Goal: Information Seeking & Learning: Find specific fact

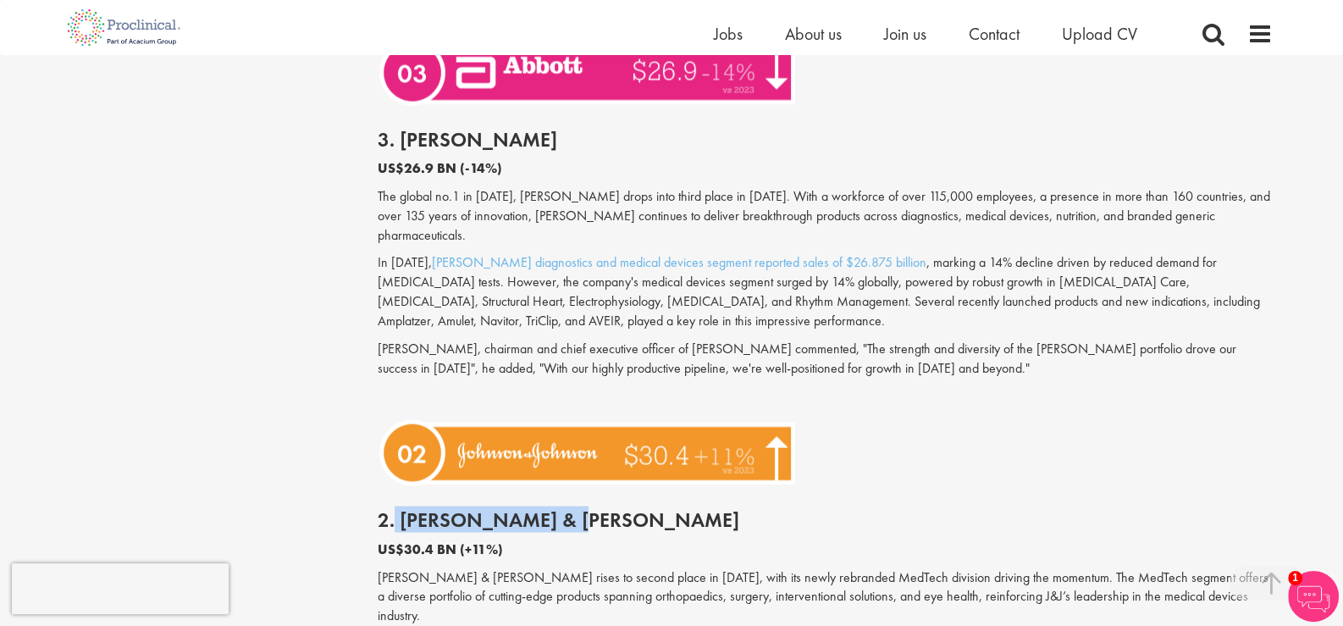
drag, startPoint x: 619, startPoint y: 434, endPoint x: 396, endPoint y: 441, distance: 223.7
click at [396, 509] on h2 "2. [PERSON_NAME] & [PERSON_NAME]" at bounding box center [826, 520] width 896 height 22
copy h2 "[PERSON_NAME] & [PERSON_NAME]"
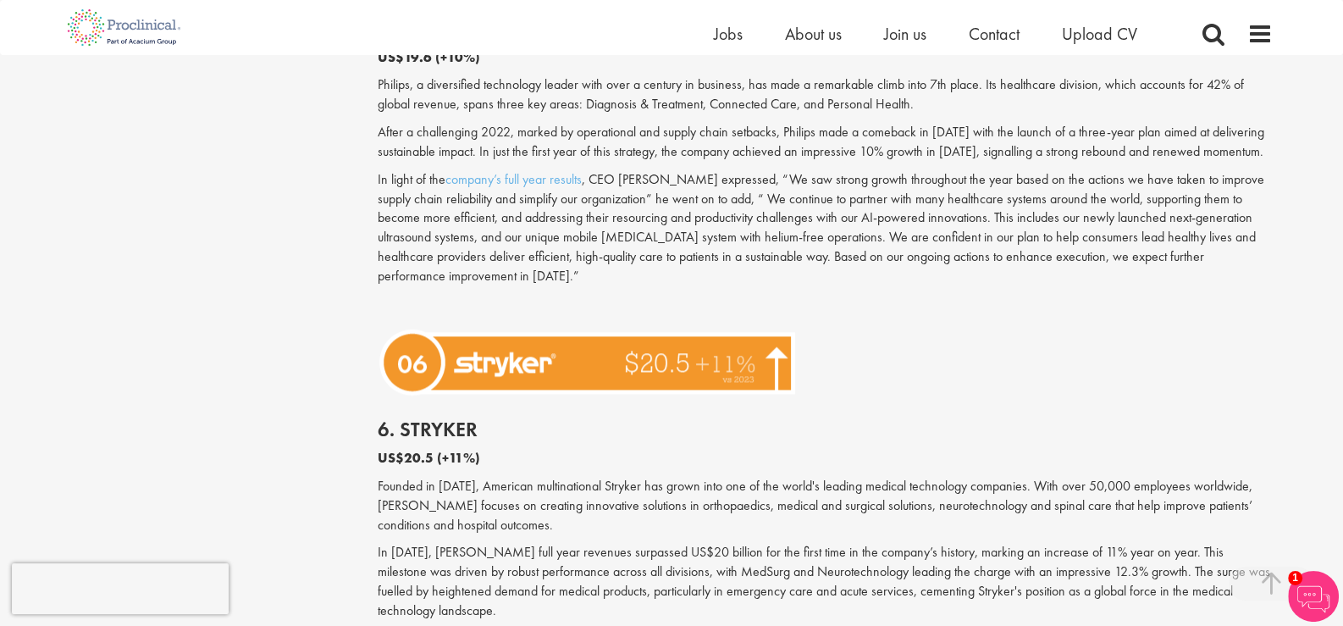
scroll to position [2540, 0]
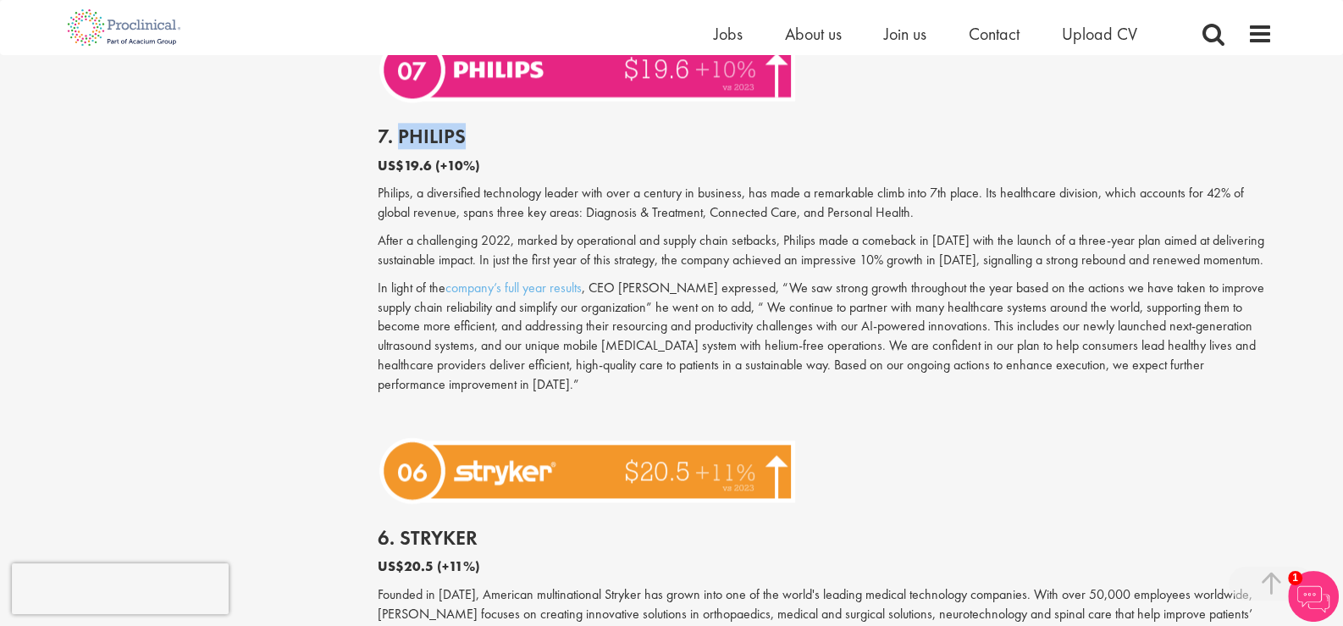
drag, startPoint x: 471, startPoint y: 130, endPoint x: 397, endPoint y: 131, distance: 73.7
click at [397, 131] on h2 "7. Philips" at bounding box center [826, 136] width 896 height 22
copy h2 "Philips"
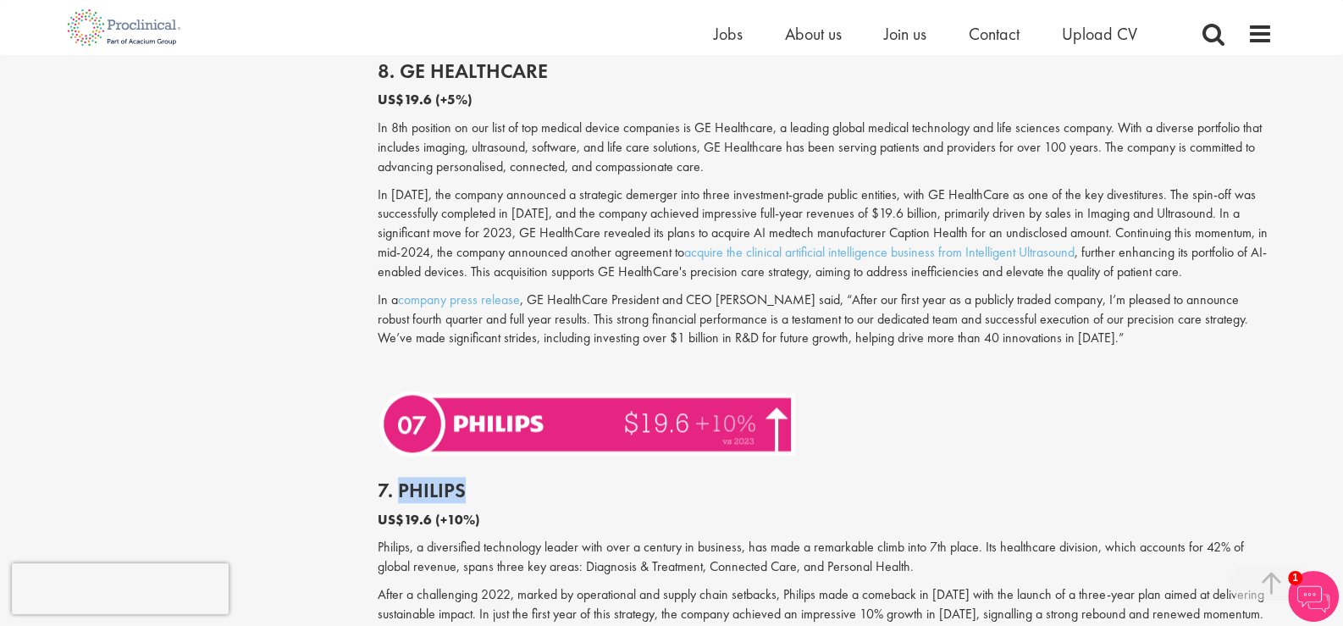
scroll to position [1862, 0]
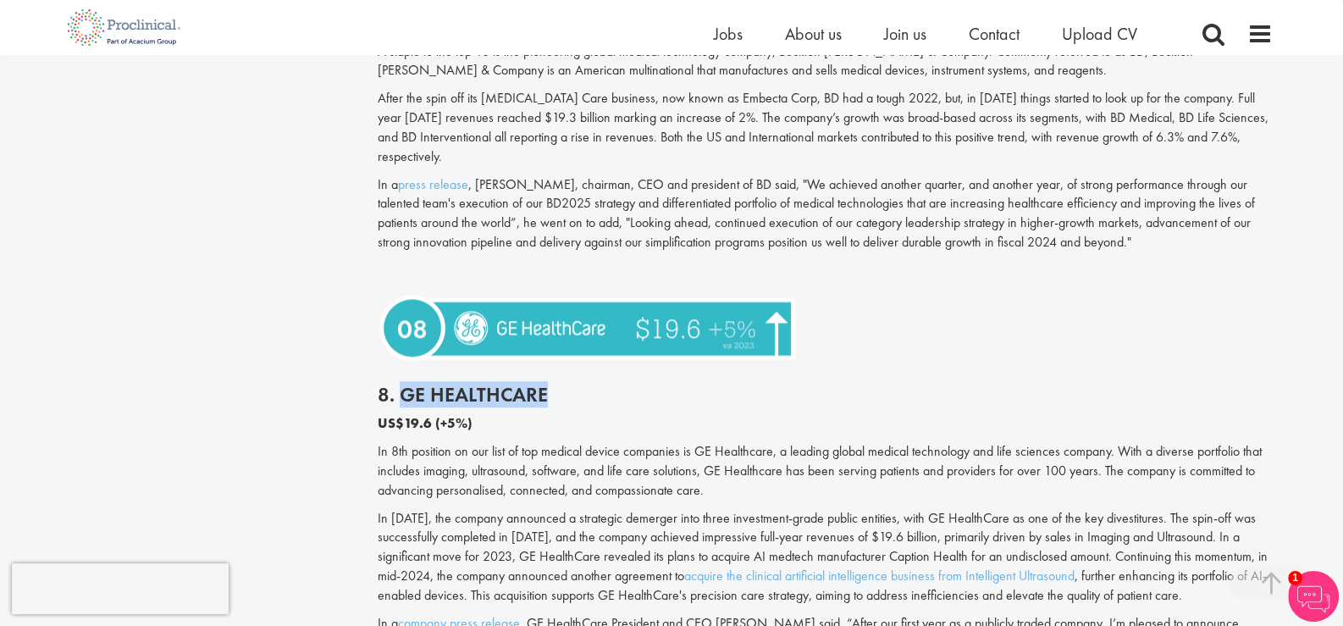
drag, startPoint x: 546, startPoint y: 374, endPoint x: 402, endPoint y: 372, distance: 144.0
click at [402, 384] on h2 "8. GE HealthCare" at bounding box center [826, 395] width 896 height 22
copy h2 "GE HealthCare"
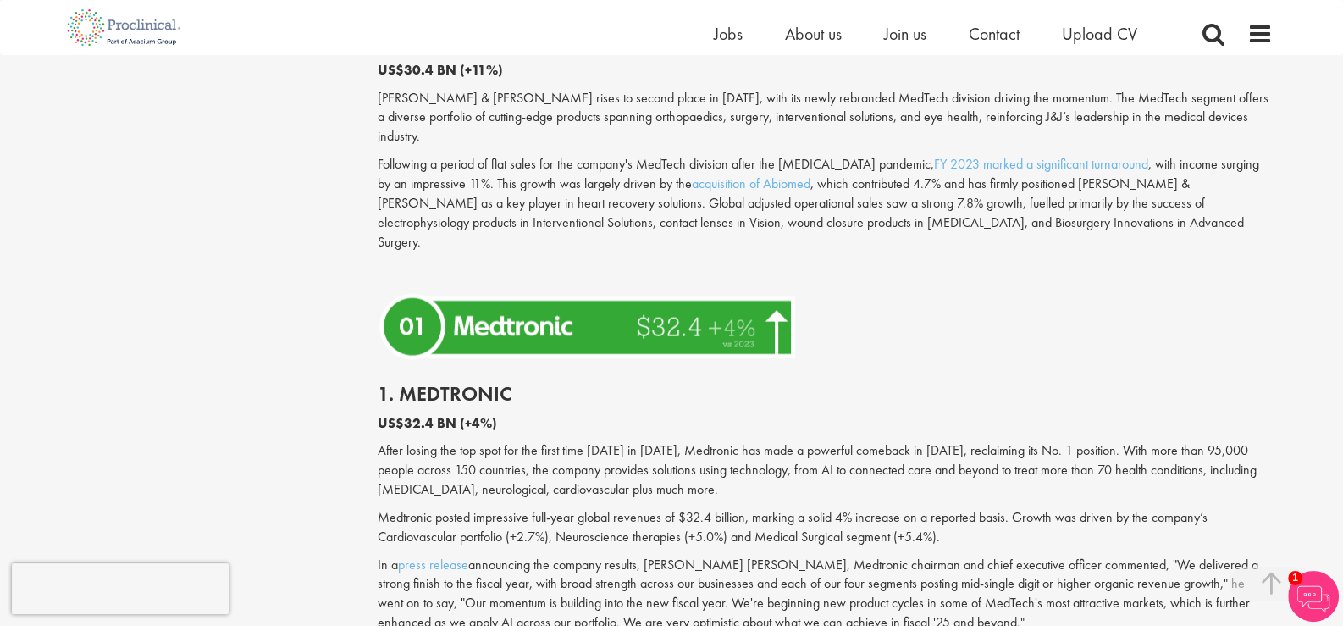
scroll to position [4573, 0]
